Goal: Task Accomplishment & Management: Manage account settings

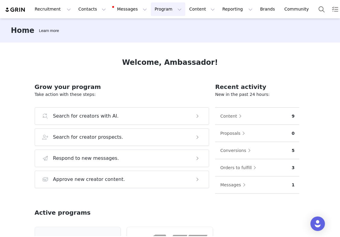
click at [164, 7] on button "Program Program" at bounding box center [168, 9] width 34 height 14
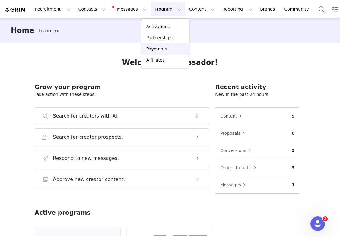
click at [164, 48] on p "Payments" at bounding box center [156, 49] width 21 height 6
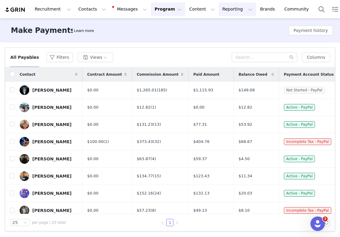
click at [228, 8] on button "Reporting Reporting" at bounding box center [237, 9] width 37 height 14
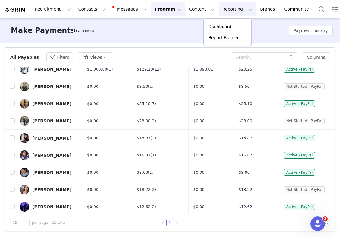
scroll to position [263, 0]
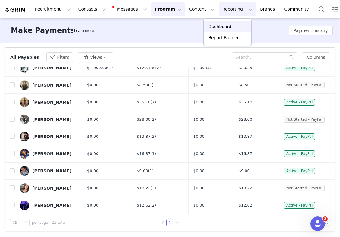
click at [229, 22] on link "Dashboard" at bounding box center [228, 26] width 48 height 11
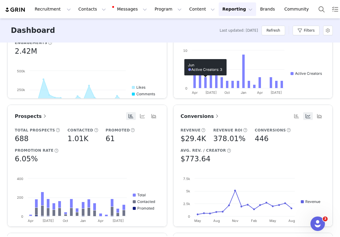
scroll to position [0, 0]
click at [199, 118] on span "Conversions" at bounding box center [200, 116] width 39 height 6
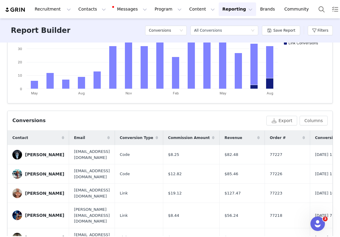
scroll to position [200, 0]
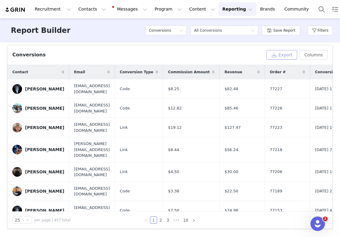
click at [288, 53] on button "Export" at bounding box center [282, 55] width 31 height 10
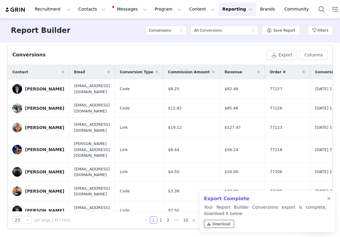
click at [220, 226] on span "Download" at bounding box center [222, 224] width 18 height 5
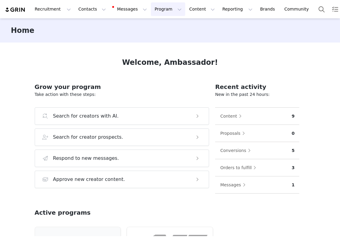
click at [164, 6] on button "Program Program" at bounding box center [168, 9] width 34 height 14
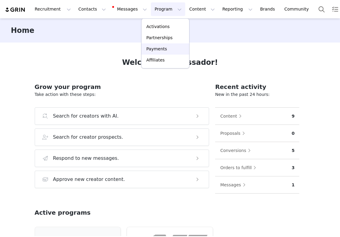
click at [163, 48] on p "Payments" at bounding box center [156, 49] width 21 height 6
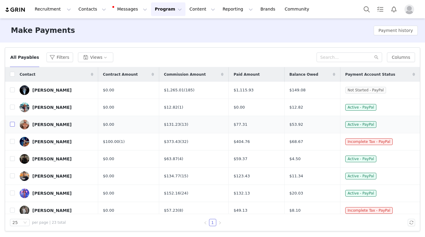
click at [11, 126] on input "checkbox" at bounding box center [12, 124] width 5 height 5
checkbox input "true"
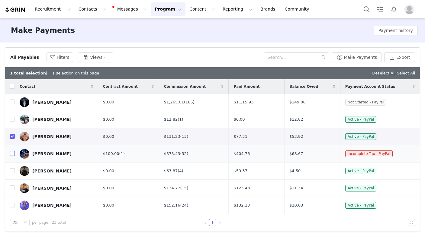
click at [12, 154] on input "checkbox" at bounding box center [12, 153] width 5 height 5
checkbox input "true"
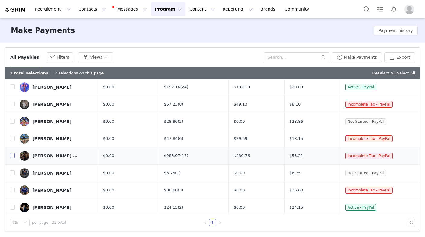
click at [13, 157] on input "checkbox" at bounding box center [12, 155] width 5 height 5
checkbox input "true"
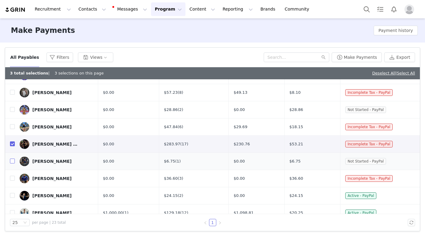
click at [13, 159] on input "checkbox" at bounding box center [12, 161] width 5 height 5
checkbox input "true"
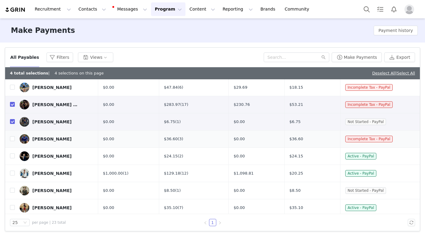
scroll to position [182, 0]
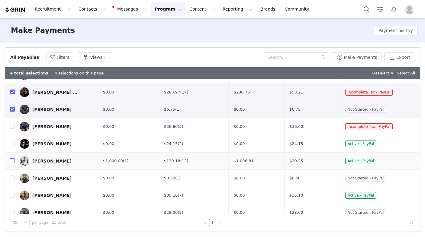
click at [13, 160] on input "checkbox" at bounding box center [12, 160] width 5 height 5
checkbox input "true"
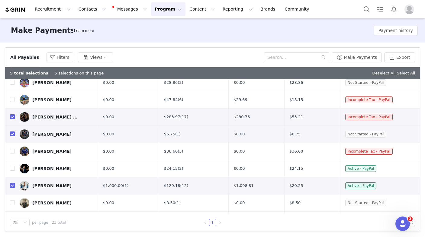
scroll to position [0, 0]
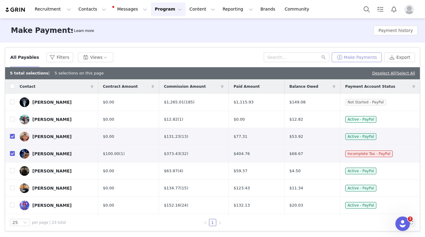
click at [340, 56] on button "Make Payments" at bounding box center [356, 58] width 50 height 10
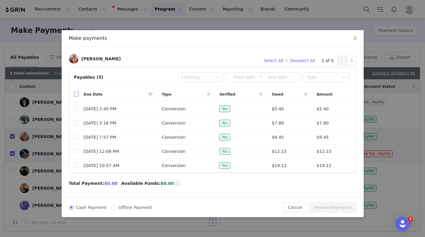
click at [75, 95] on input "checkbox" at bounding box center [76, 94] width 5 height 5
checkbox input "true"
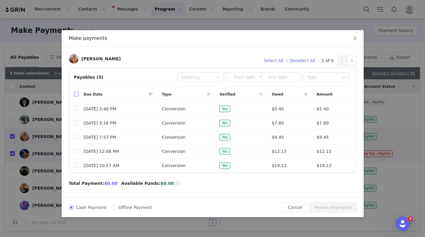
checkbox input "true"
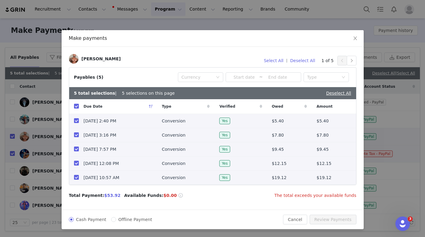
click at [125, 220] on span "Offline Payment" at bounding box center [135, 219] width 39 height 5
click at [116, 220] on input "Offline Payment" at bounding box center [113, 219] width 5 height 5
radio input "true"
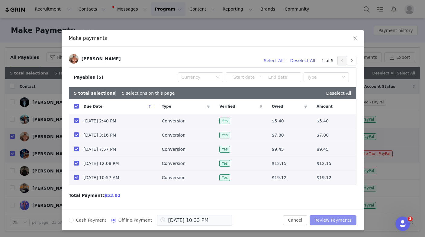
click at [327, 220] on button "Review Payments" at bounding box center [332, 221] width 47 height 10
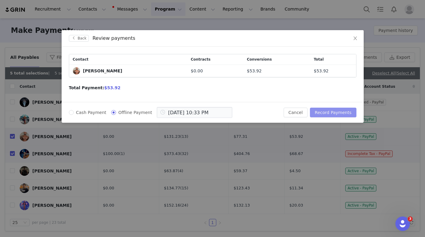
click at [340, 113] on button "Record Payments" at bounding box center [333, 113] width 46 height 10
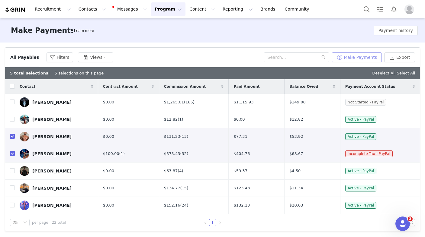
click at [340, 57] on button "Make Payments" at bounding box center [356, 58] width 50 height 10
radio input "true"
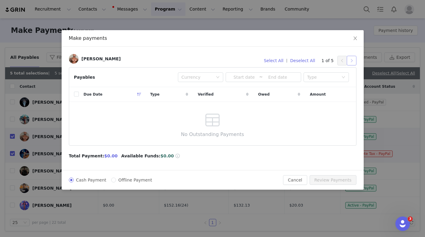
click at [340, 57] on button "button" at bounding box center [352, 61] width 10 height 10
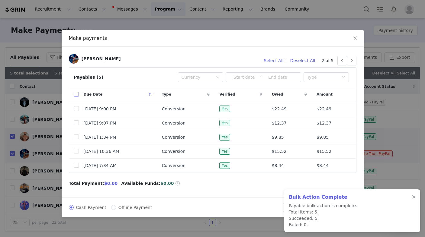
click at [74, 97] on label at bounding box center [76, 94] width 5 height 6
click at [74, 97] on input "checkbox" at bounding box center [76, 94] width 5 height 5
checkbox input "true"
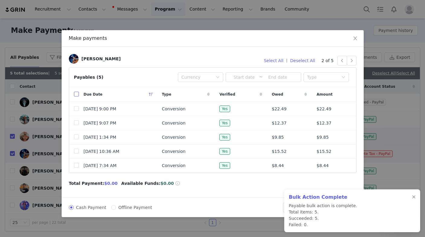
checkbox input "true"
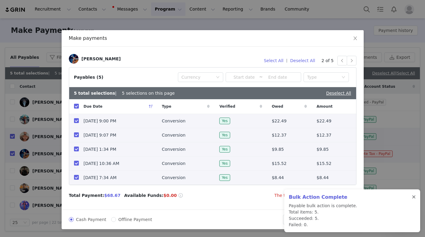
click at [340, 197] on div at bounding box center [414, 197] width 4 height 5
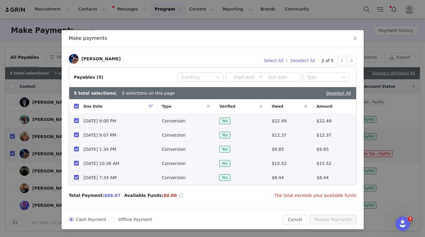
click at [116, 217] on label "Offline Payment" at bounding box center [132, 220] width 43 height 6
click at [116, 217] on input "Offline Payment" at bounding box center [113, 219] width 5 height 5
radio input "true"
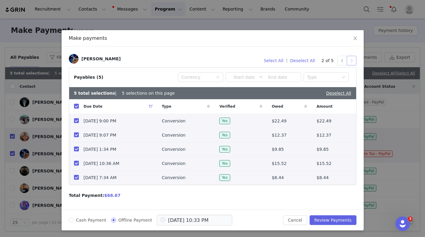
click at [340, 62] on button "button" at bounding box center [352, 61] width 10 height 10
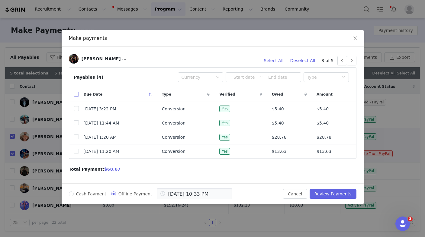
click at [77, 92] on input "checkbox" at bounding box center [76, 94] width 5 height 5
checkbox input "true"
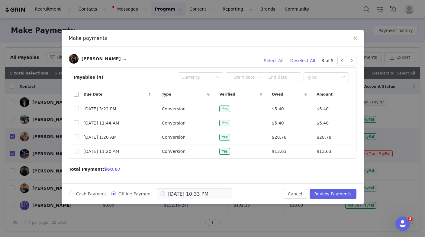
checkbox input "true"
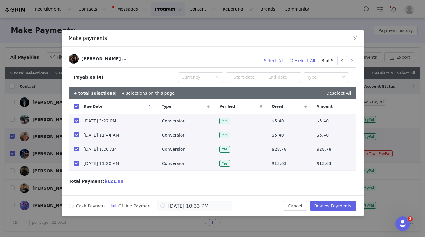
click at [340, 59] on button "button" at bounding box center [352, 61] width 10 height 10
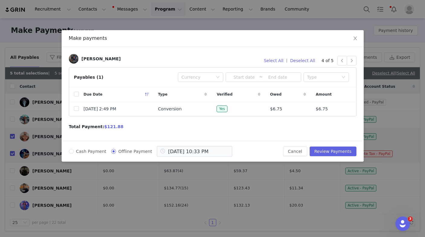
click at [73, 93] on th at bounding box center [74, 94] width 10 height 15
click at [76, 94] on input "checkbox" at bounding box center [76, 94] width 5 height 5
checkbox input "true"
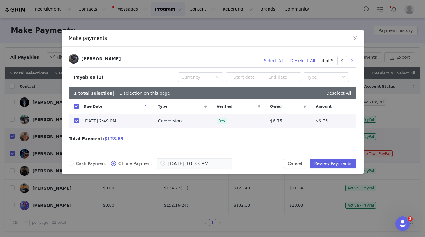
click at [340, 63] on button "button" at bounding box center [352, 61] width 10 height 10
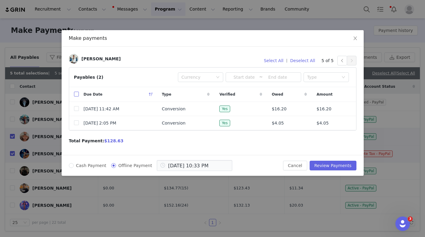
click at [76, 94] on input "checkbox" at bounding box center [76, 94] width 5 height 5
checkbox input "true"
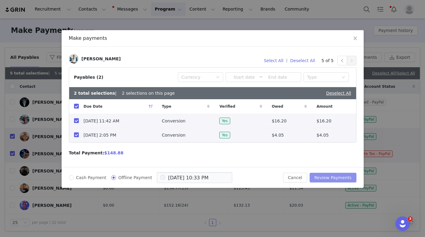
click at [340, 180] on button "Review Payments" at bounding box center [332, 178] width 47 height 10
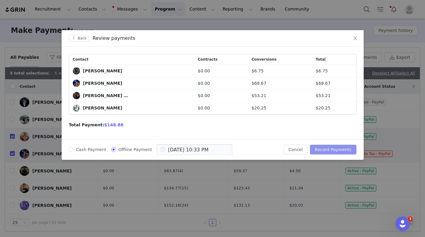
click at [334, 150] on button "Record Payments" at bounding box center [333, 150] width 46 height 10
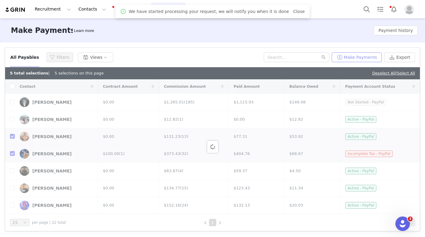
checkbox input "false"
checkbox input "true"
checkbox input "false"
checkbox input "true"
checkbox input "false"
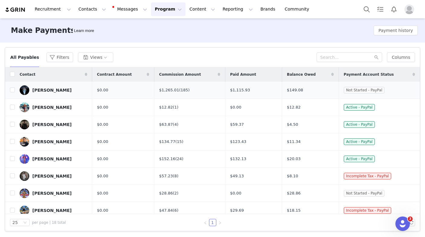
click at [308, 93] on td "$149.08" at bounding box center [310, 90] width 57 height 17
click at [48, 92] on div "[PERSON_NAME]" at bounding box center [51, 90] width 39 height 5
click at [11, 89] on input "checkbox" at bounding box center [12, 90] width 5 height 5
checkbox input "true"
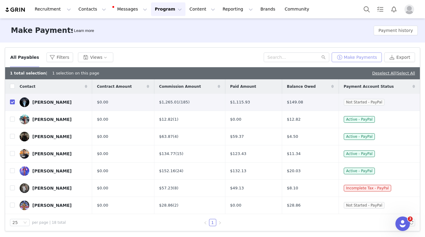
click at [349, 61] on button "Make Payments" at bounding box center [356, 58] width 50 height 10
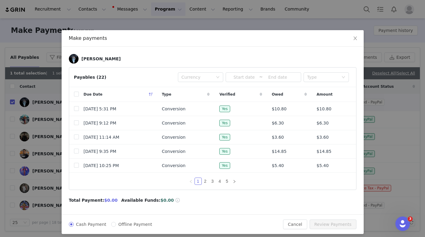
scroll to position [4, 0]
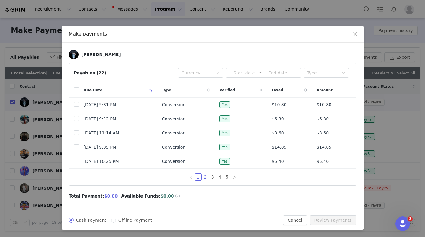
click at [205, 177] on link "2" at bounding box center [205, 177] width 7 height 7
click at [211, 177] on link "3" at bounding box center [212, 177] width 7 height 7
click at [219, 179] on link "4" at bounding box center [219, 177] width 7 height 7
click at [226, 180] on link "5" at bounding box center [227, 177] width 7 height 7
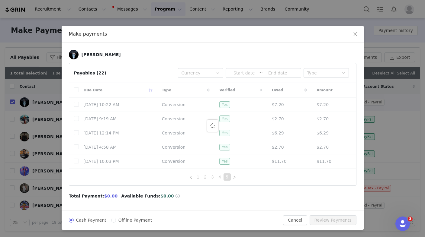
scroll to position [0, 0]
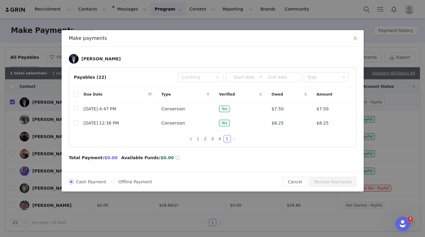
click at [197, 139] on link "1" at bounding box center [198, 139] width 7 height 7
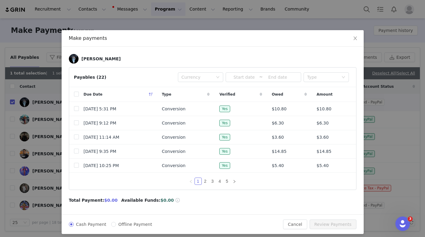
click at [87, 25] on div "Make payments [PERSON_NAME] Payables (22) Currency ~ Type Due Date Type Verifie…" at bounding box center [212, 118] width 425 height 237
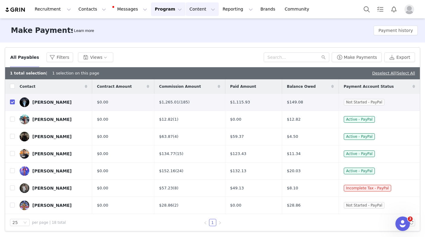
click at [194, 12] on button "Content Content" at bounding box center [202, 9] width 33 height 14
click at [191, 26] on p "Creator Content" at bounding box center [195, 27] width 34 height 6
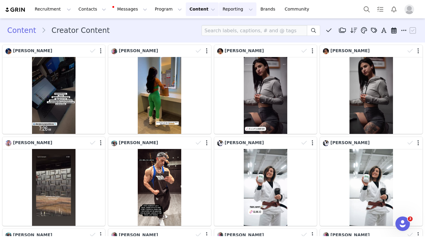
click at [231, 9] on button "Reporting Reporting" at bounding box center [237, 9] width 37 height 14
click at [257, 10] on link "Brands Brands" at bounding box center [269, 9] width 24 height 14
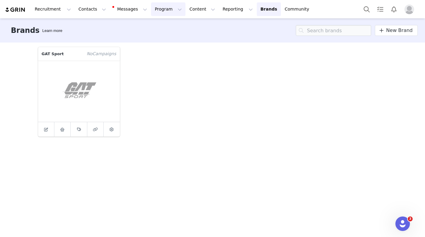
click at [159, 10] on button "Program Program" at bounding box center [168, 9] width 34 height 14
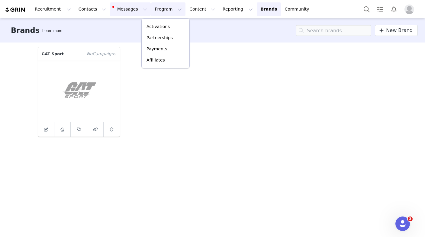
click at [122, 12] on button "Messages Messages" at bounding box center [130, 9] width 41 height 14
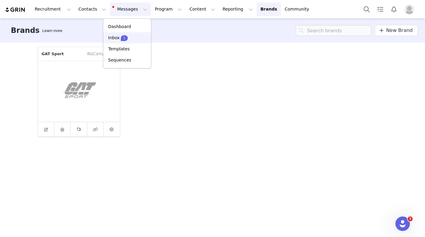
click at [116, 39] on p "Inbox" at bounding box center [113, 38] width 11 height 6
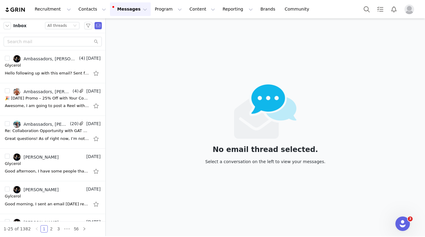
click at [7, 13] on div "Recruitment Recruitment Creator Search Curated Lists Landing Pages Web Extensio…" at bounding box center [160, 9] width 310 height 14
click at [15, 12] on img at bounding box center [15, 10] width 21 height 6
